Goal: Register for event/course

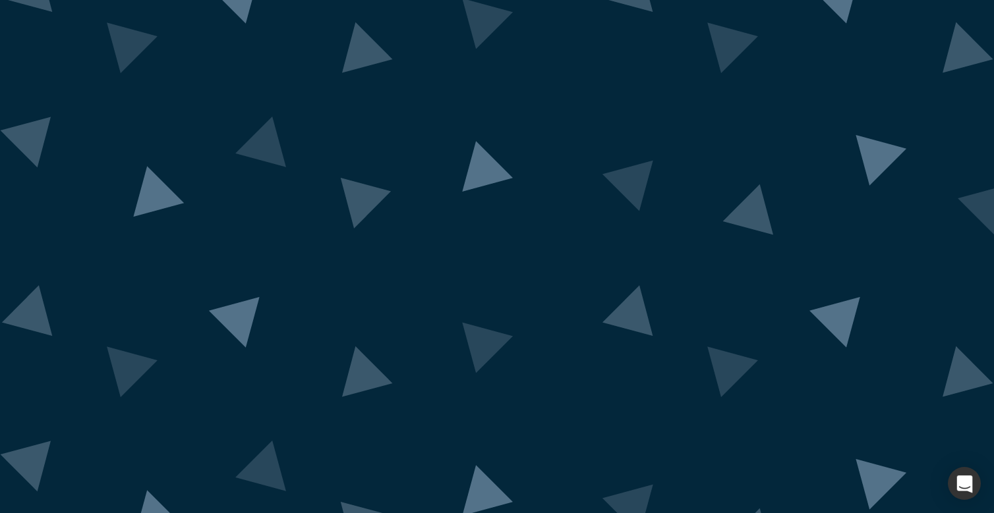
scroll to position [48, 0]
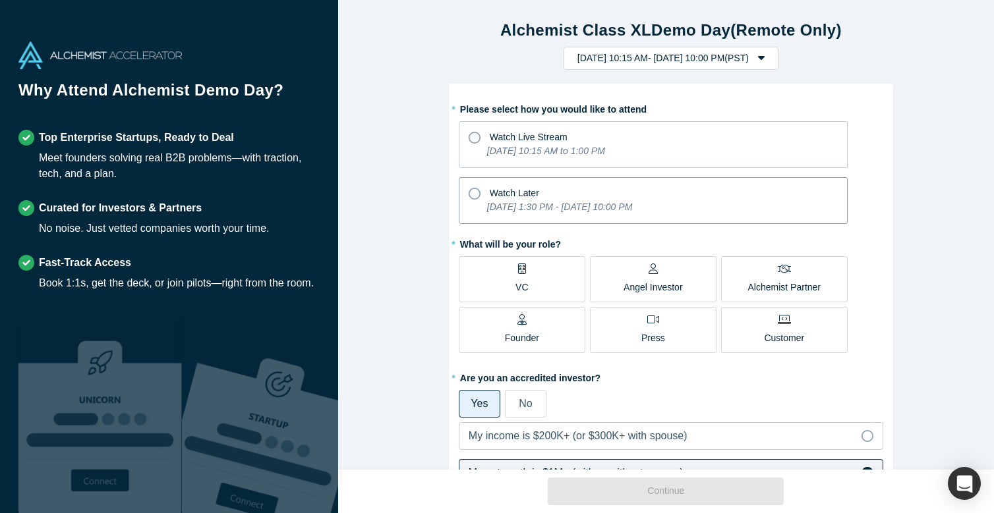
click at [471, 191] on icon at bounding box center [475, 194] width 12 height 12
click at [0, 0] on input "Watch Later [DATE] 1:30 PM - [DATE] 10:00 PM" at bounding box center [0, 0] width 0 height 0
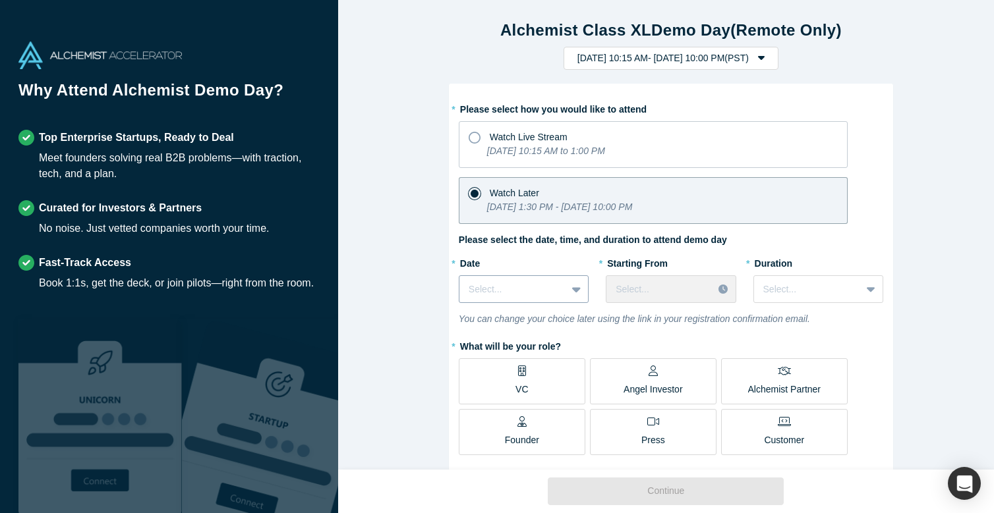
click at [503, 289] on div at bounding box center [513, 289] width 88 height 16
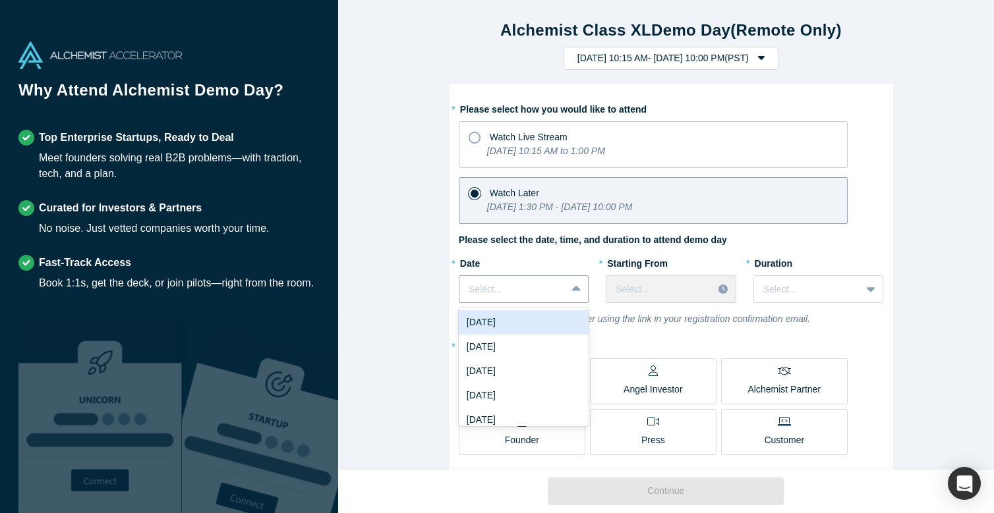
click at [506, 322] on div "[DATE]" at bounding box center [524, 322] width 130 height 24
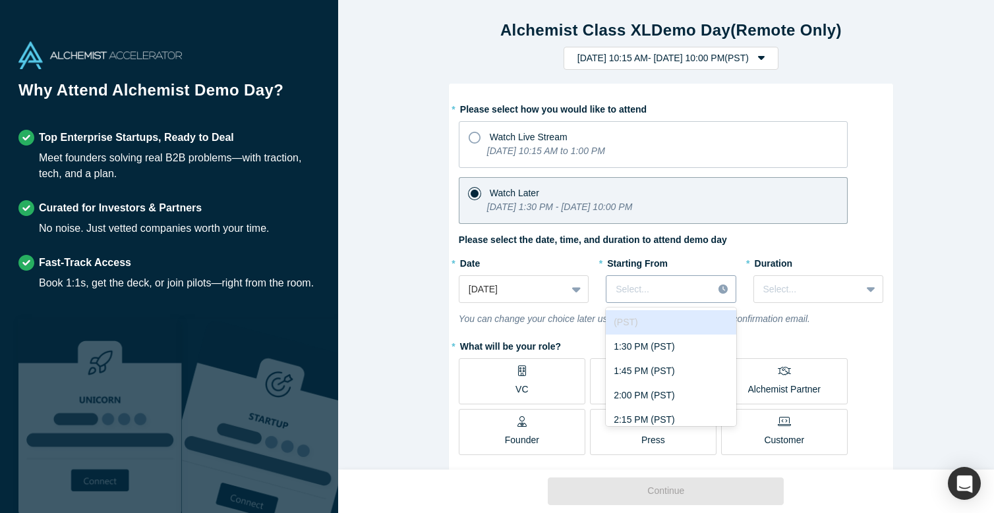
click at [658, 287] on div at bounding box center [660, 289] width 88 height 16
click at [654, 345] on div "1:30 PM (PST)" at bounding box center [671, 347] width 130 height 24
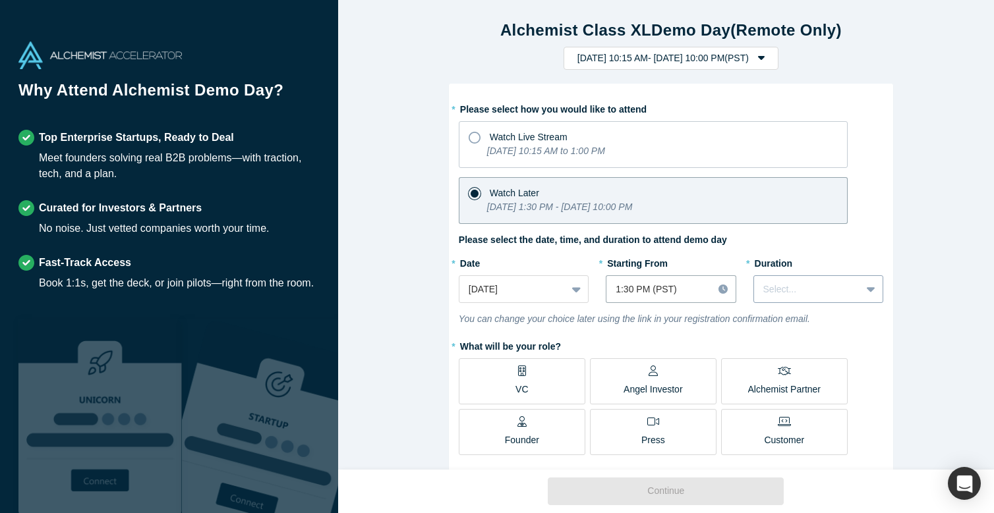
click at [799, 287] on div at bounding box center [807, 289] width 88 height 16
click at [816, 397] on div "2 hours" at bounding box center [818, 396] width 130 height 24
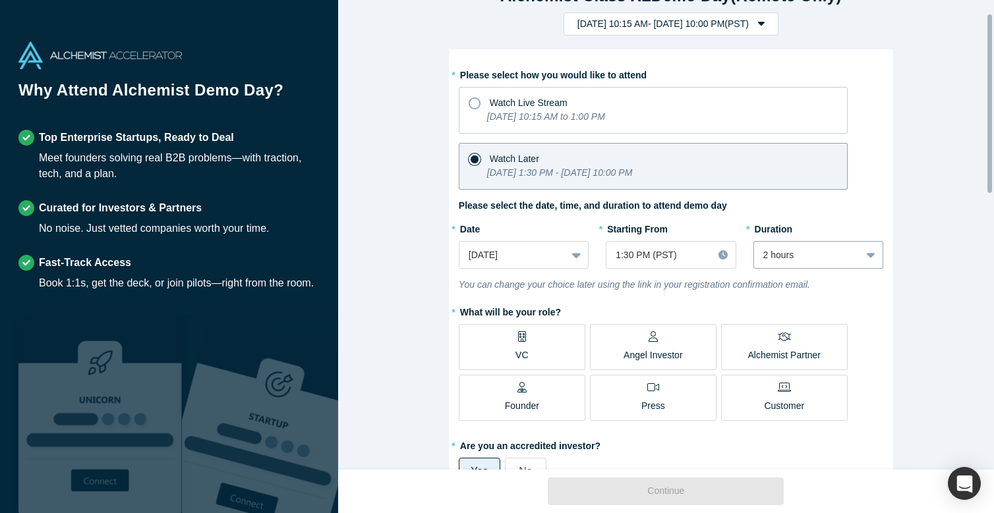
scroll to position [37, 0]
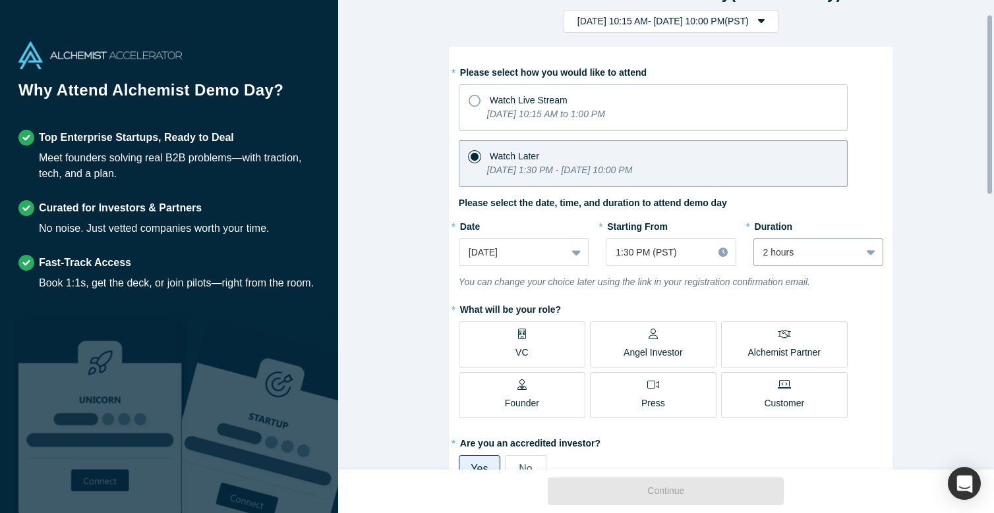
click at [701, 343] on label "Angel Investor" at bounding box center [653, 345] width 127 height 46
click at [0, 0] on input "Angel Investor" at bounding box center [0, 0] width 0 height 0
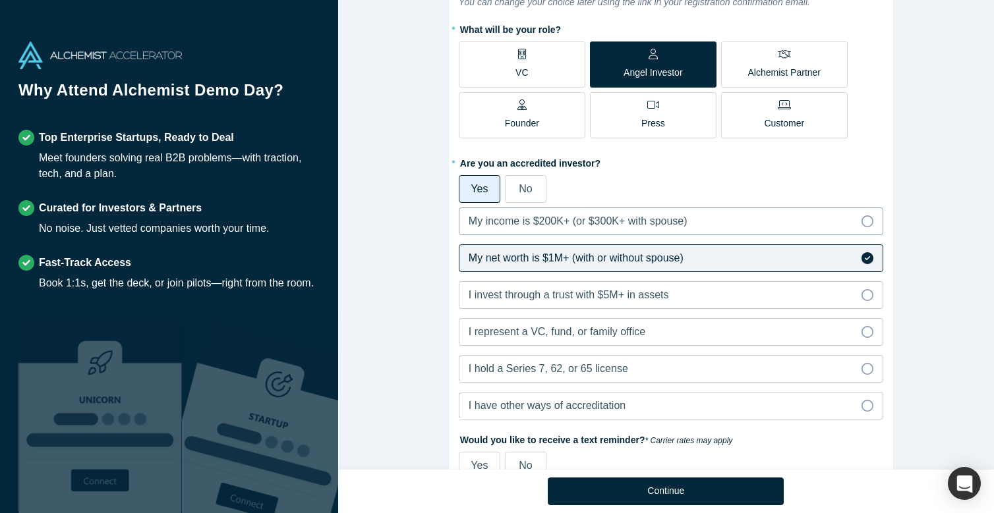
scroll to position [529, 0]
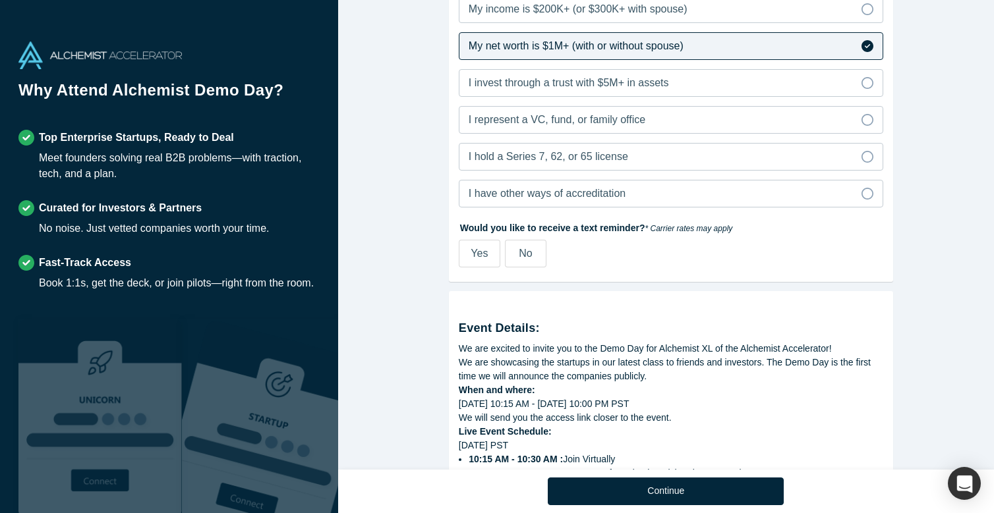
click at [532, 255] on label "No" at bounding box center [526, 254] width 42 height 28
click at [0, 0] on input "No" at bounding box center [0, 0] width 0 height 0
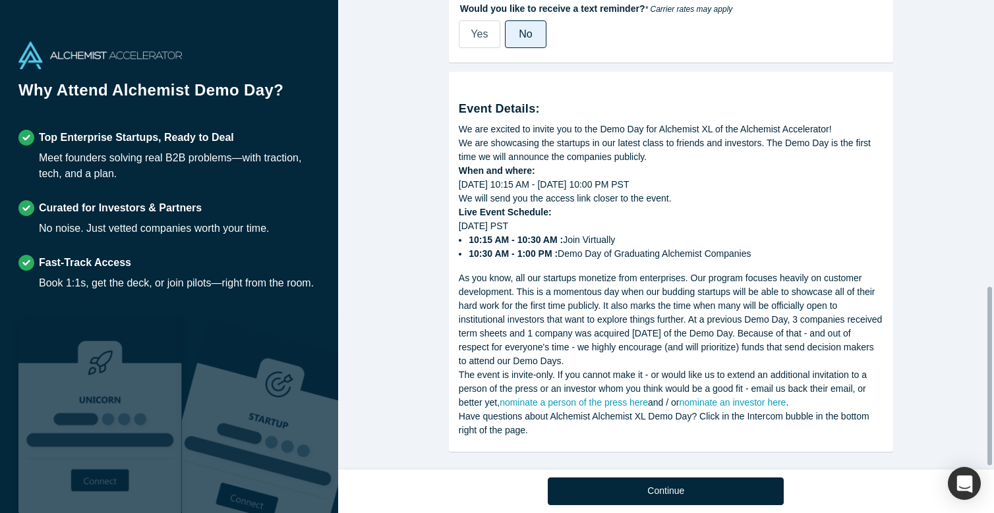
scroll to position [760, 0]
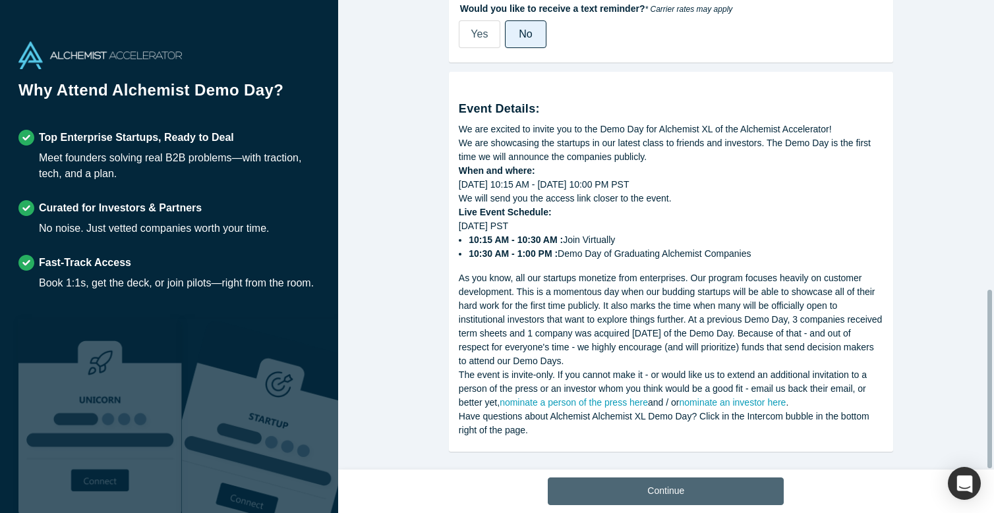
click at [664, 494] on button "Continue" at bounding box center [666, 492] width 236 height 28
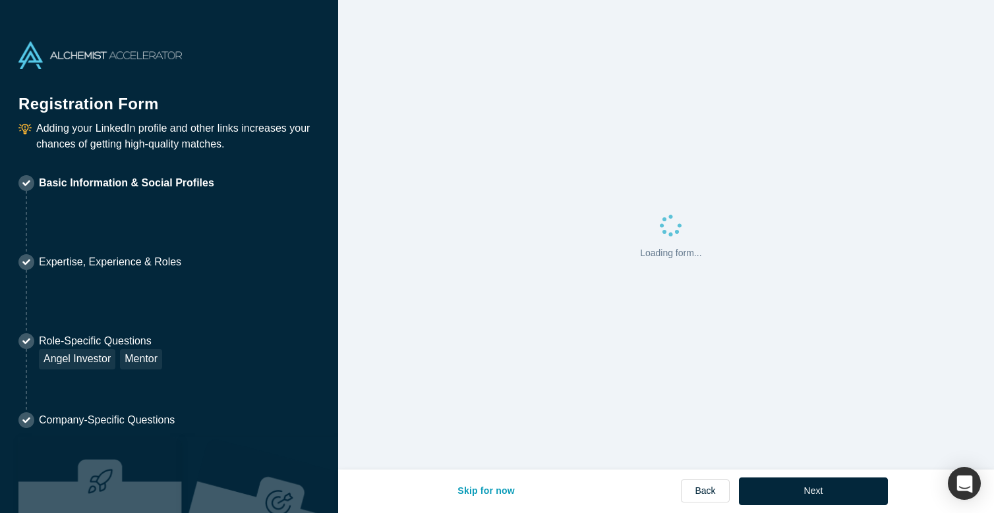
select select "US"
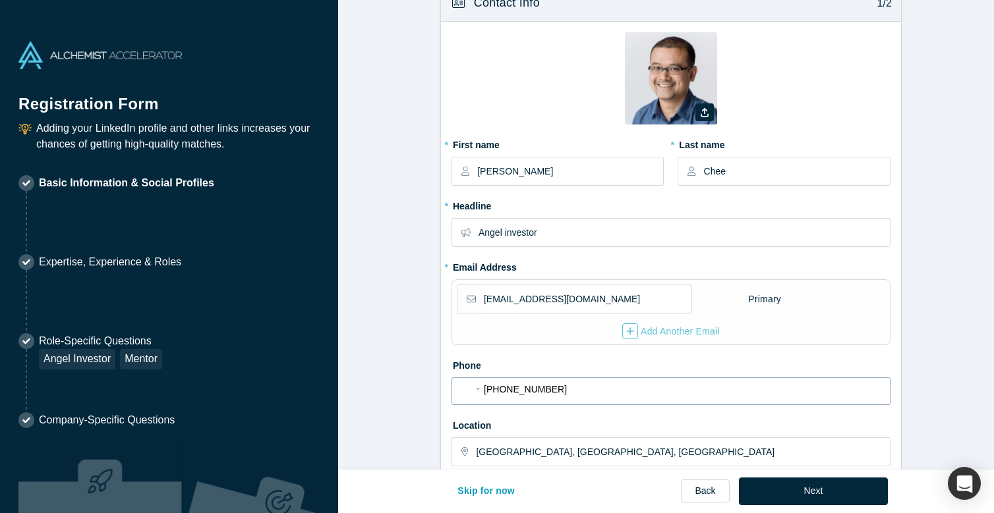
scroll to position [384, 0]
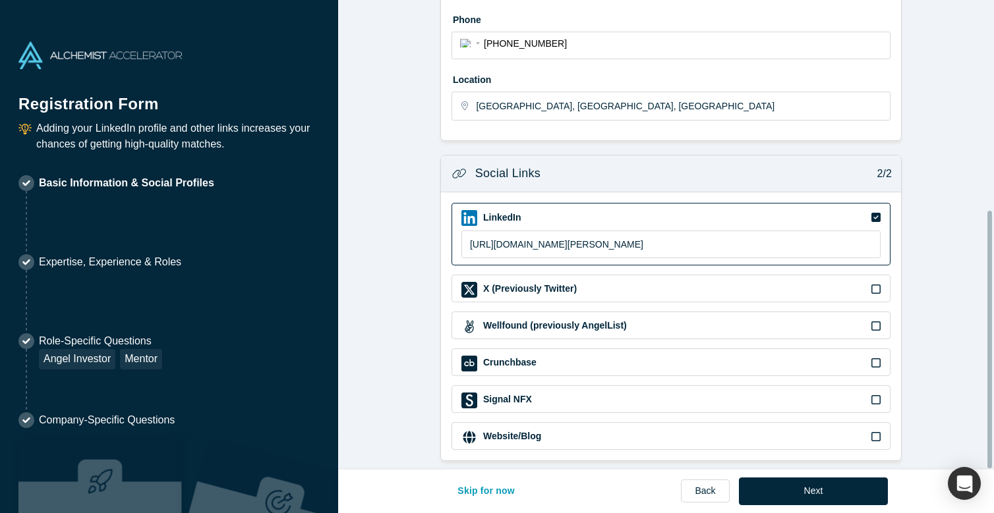
click at [777, 486] on button "Next" at bounding box center [814, 492] width 150 height 28
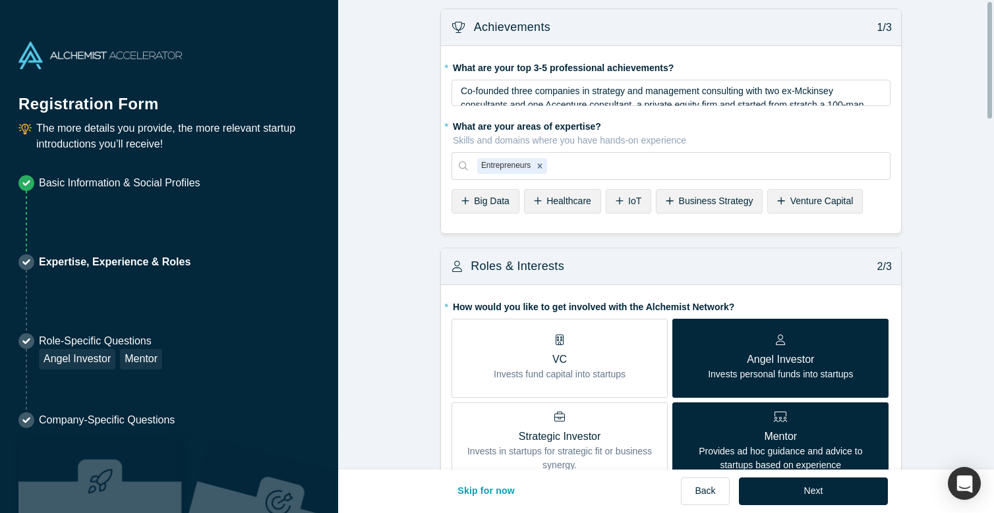
scroll to position [277, 0]
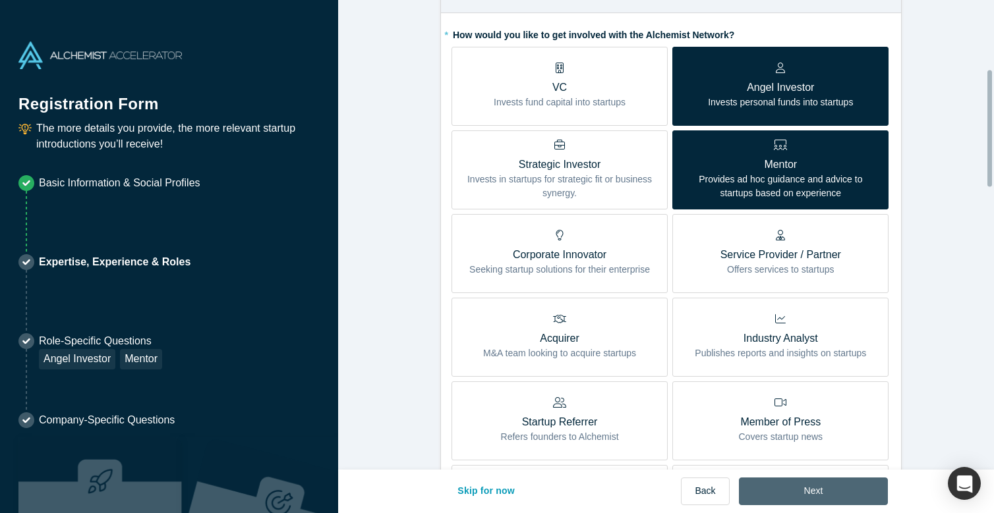
click at [811, 494] on button "Next" at bounding box center [814, 492] width 150 height 28
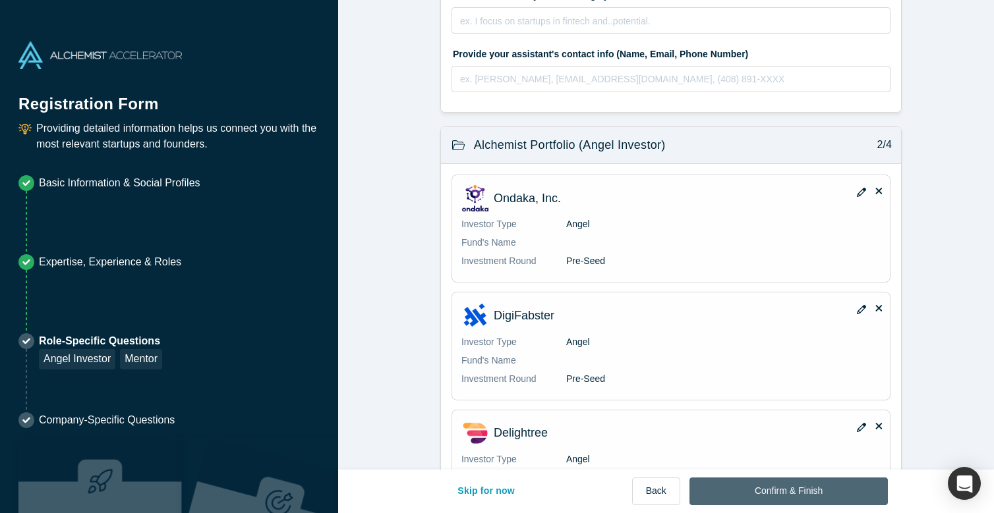
scroll to position [0, 0]
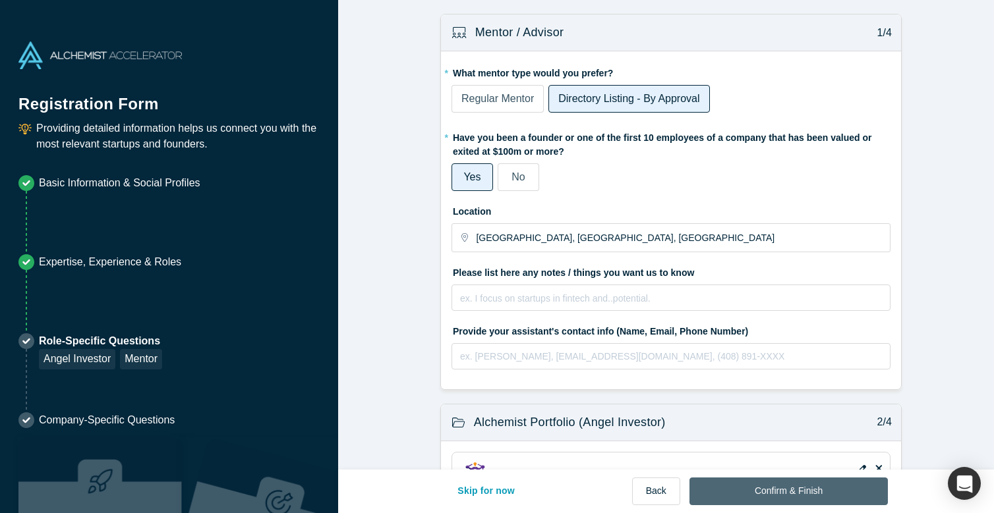
click at [770, 491] on button "Confirm & Finish" at bounding box center [788, 492] width 198 height 28
